Goal: Information Seeking & Learning: Find specific fact

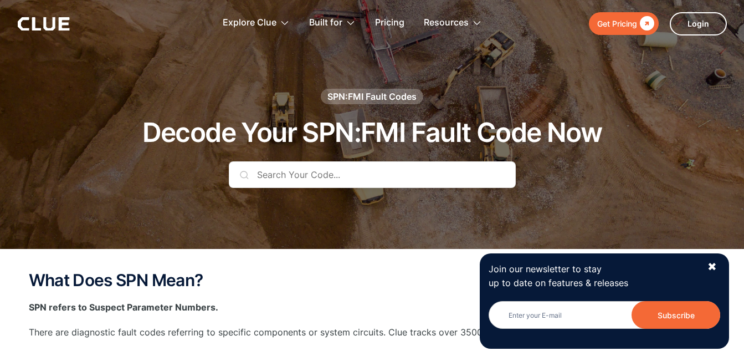
click at [292, 179] on input "text" at bounding box center [372, 174] width 287 height 27
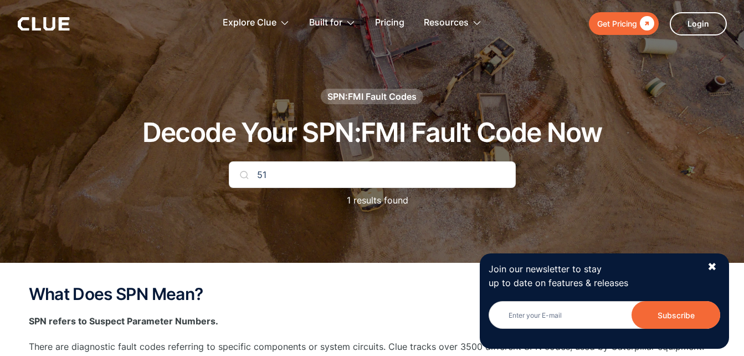
type input "5"
type input "spn 516139"
click at [710, 266] on div "✖" at bounding box center [711, 267] width 9 height 14
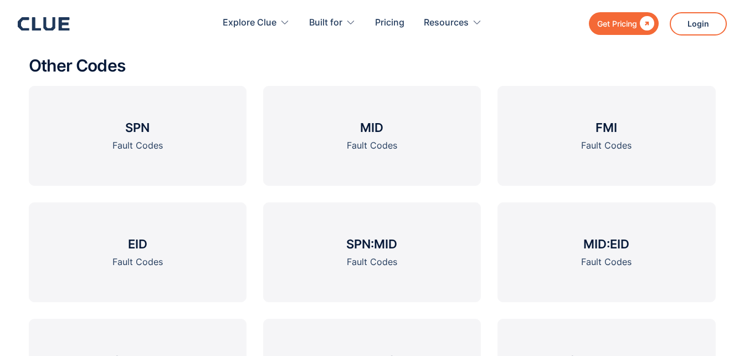
scroll to position [1336, 0]
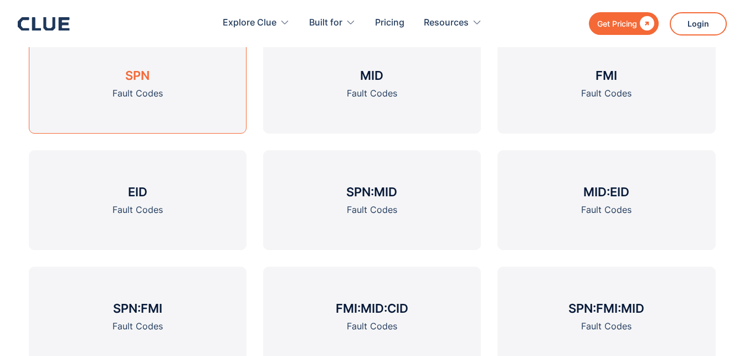
click at [136, 84] on link "SPN Fault Codes" at bounding box center [138, 84] width 218 height 100
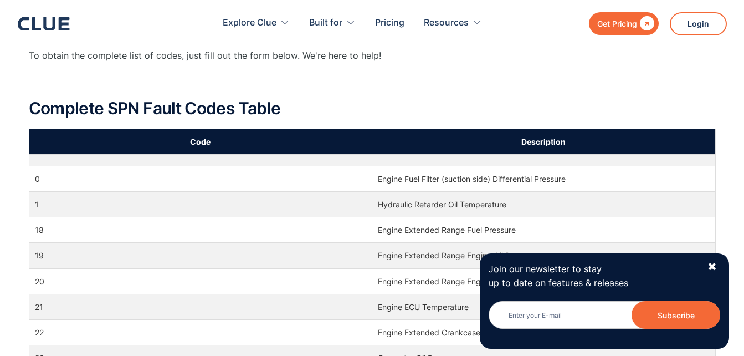
scroll to position [413, 0]
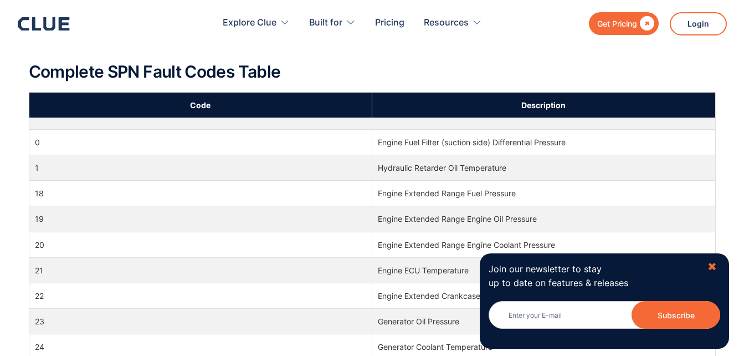
click at [715, 265] on div "✖" at bounding box center [711, 267] width 9 height 14
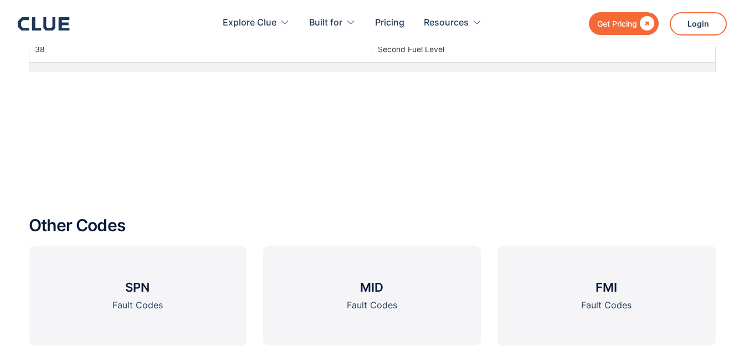
scroll to position [997, 0]
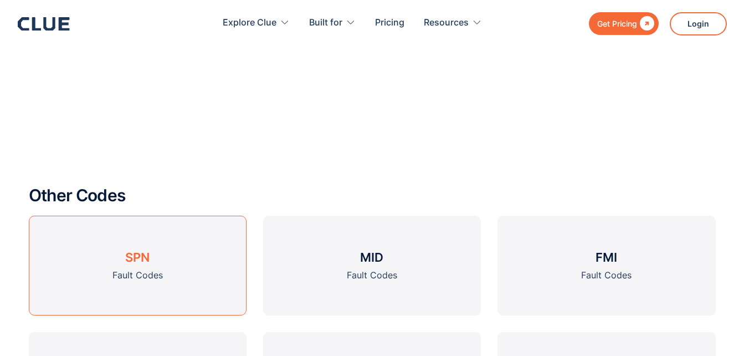
click at [133, 253] on h3 "SPN" at bounding box center [137, 257] width 24 height 17
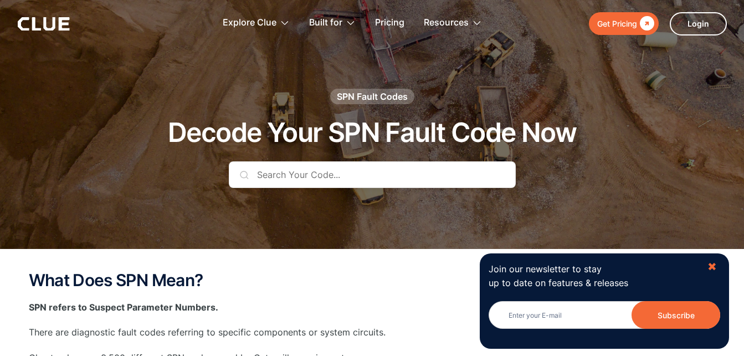
click at [709, 267] on div "✖" at bounding box center [711, 267] width 9 height 14
click at [709, 267] on div "Join our newsletter to stay up to date on features & releases Newsletter Subscr…" at bounding box center [604, 300] width 249 height 95
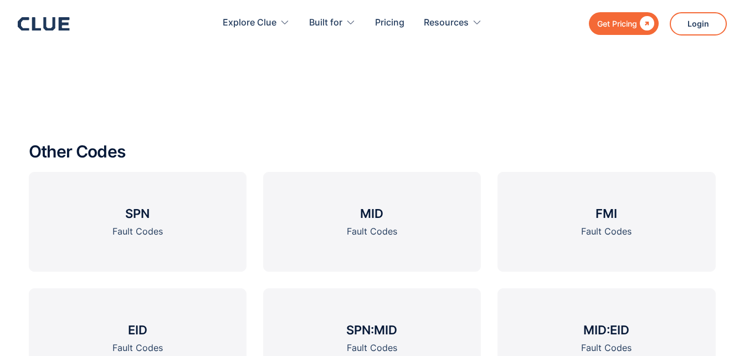
scroll to position [1077, 0]
